Goal: Information Seeking & Learning: Learn about a topic

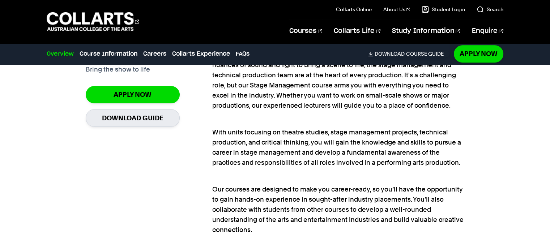
scroll to position [551, 0]
click at [119, 20] on 1 "Go to homepage" at bounding box center [90, 21] width 87 height 19
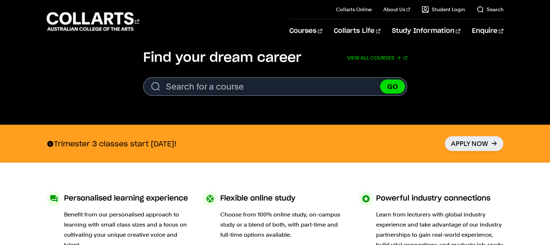
scroll to position [250, 0]
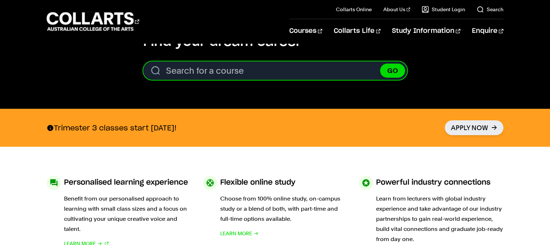
click at [200, 74] on input "Search for a course" at bounding box center [275, 71] width 264 height 18
type input "diploma"
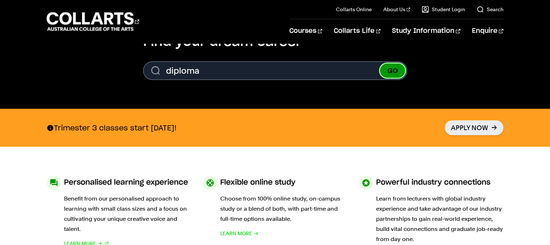
click at [395, 68] on button "GO" at bounding box center [392, 71] width 25 height 14
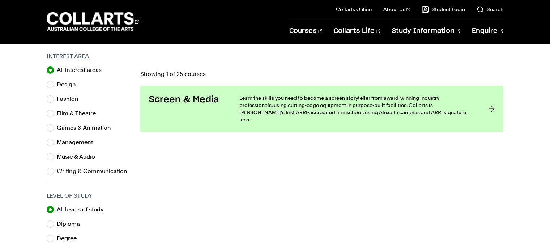
scroll to position [227, 0]
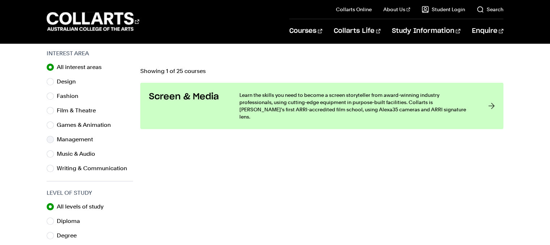
click at [52, 142] on div "Management" at bounding box center [90, 140] width 86 height 10
click at [52, 138] on input "Management" at bounding box center [50, 139] width 7 height 7
radio input "true"
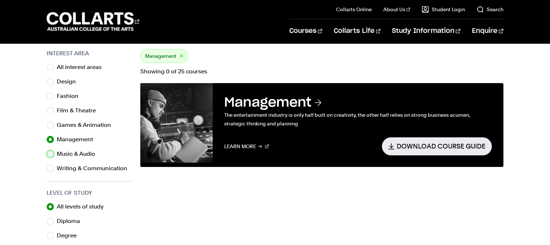
click at [49, 154] on input "Music & Audio" at bounding box center [50, 154] width 7 height 7
radio input "true"
